Goal: Navigation & Orientation: Find specific page/section

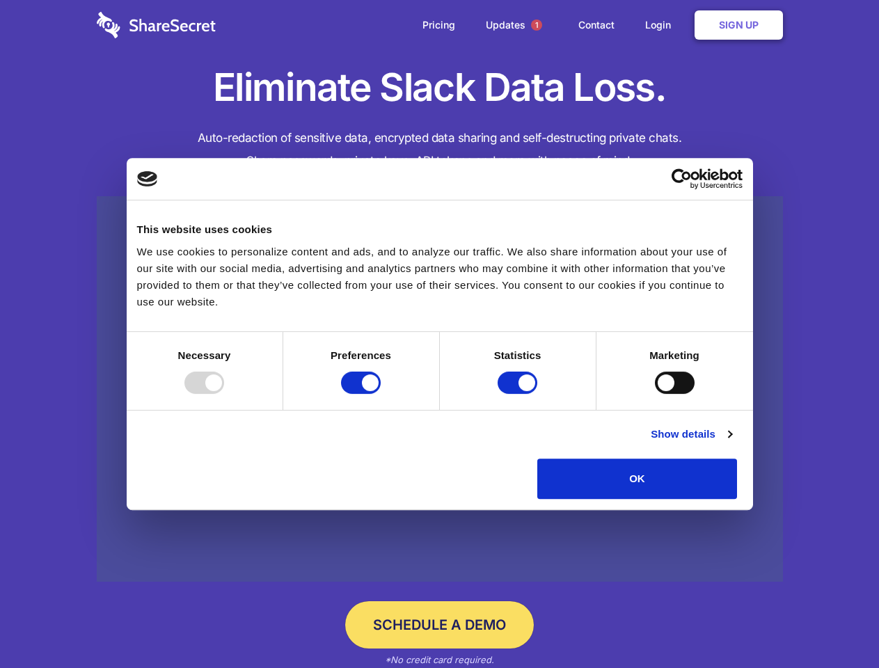
click at [224, 394] on div at bounding box center [204, 383] width 40 height 22
click at [381, 394] on input "Preferences" at bounding box center [361, 383] width 40 height 22
checkbox input "false"
click at [519, 394] on input "Statistics" at bounding box center [518, 383] width 40 height 22
checkbox input "false"
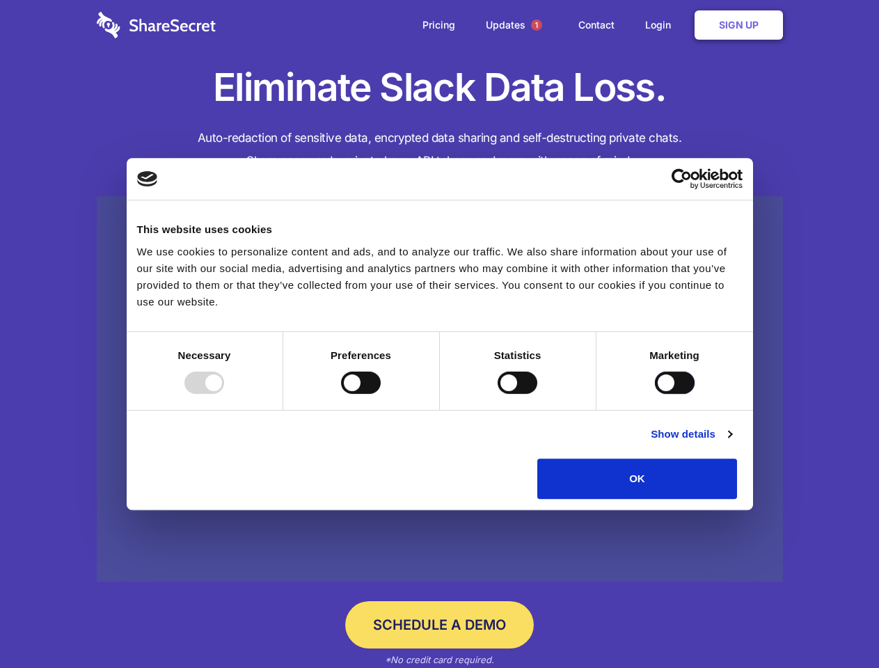
click at [655, 394] on input "Marketing" at bounding box center [675, 383] width 40 height 22
checkbox input "true"
click at [732, 443] on link "Show details" at bounding box center [691, 434] width 81 height 17
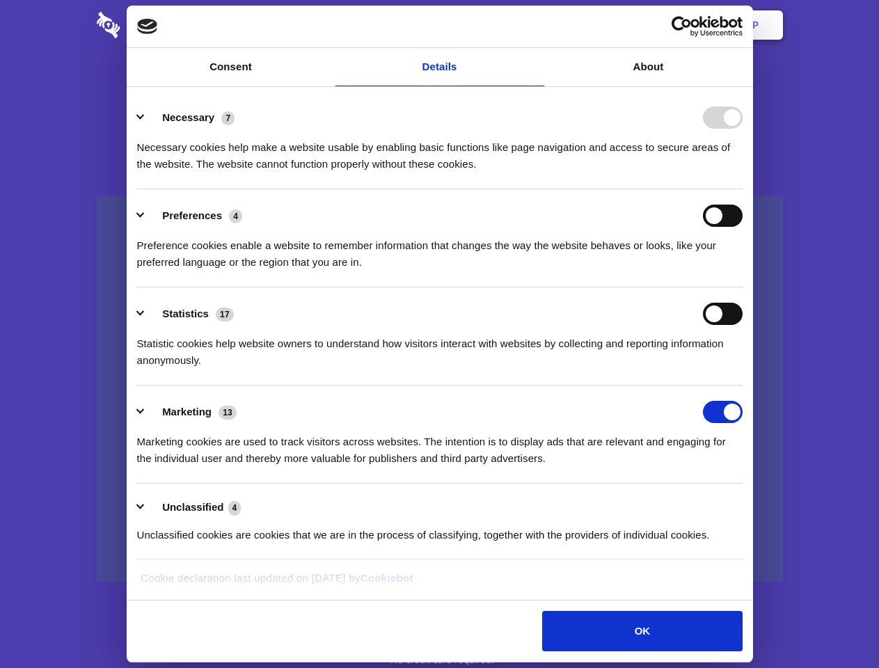
click at [743, 189] on li "Necessary 7 Necessary cookies help make a website usable by enabling basic func…" at bounding box center [440, 140] width 606 height 98
click at [536, 25] on span "1" at bounding box center [536, 24] width 11 height 11
